Goal: Information Seeking & Learning: Learn about a topic

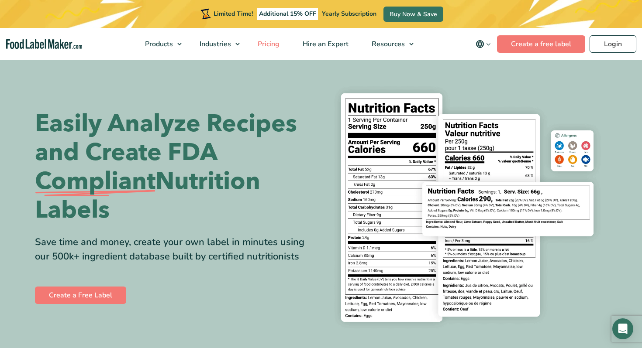
click at [277, 46] on span "Pricing" at bounding box center [267, 44] width 25 height 10
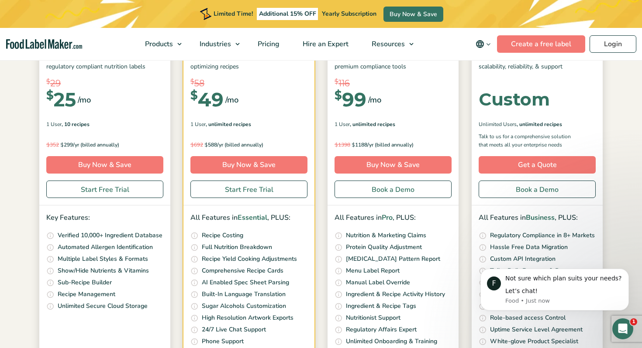
scroll to position [161, 0]
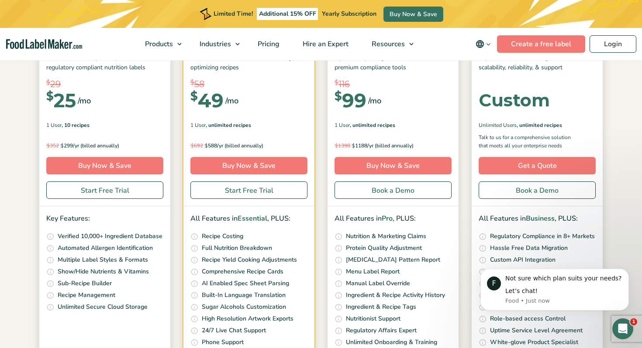
click at [528, 120] on div "Enterprise Top-tier solution, offering world Class scalability, reliability, & …" at bounding box center [537, 115] width 131 height 183
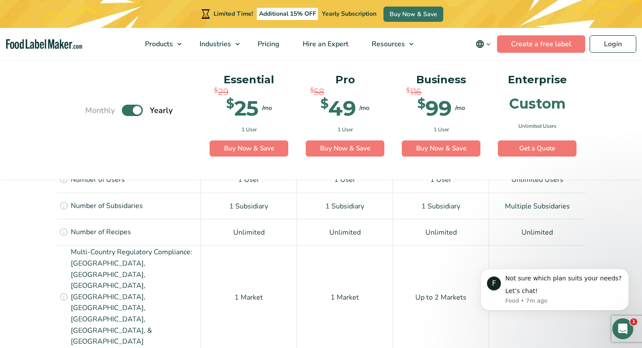
scroll to position [641, 0]
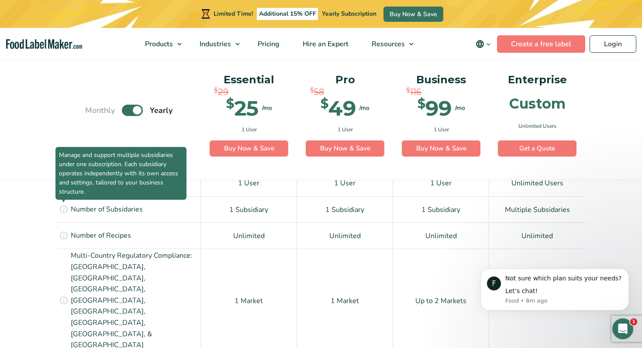
click at [64, 210] on icon at bounding box center [64, 209] width 10 height 10
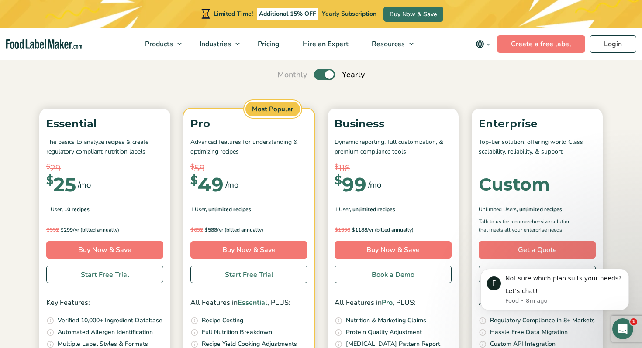
scroll to position [0, 0]
